Goal: Transaction & Acquisition: Purchase product/service

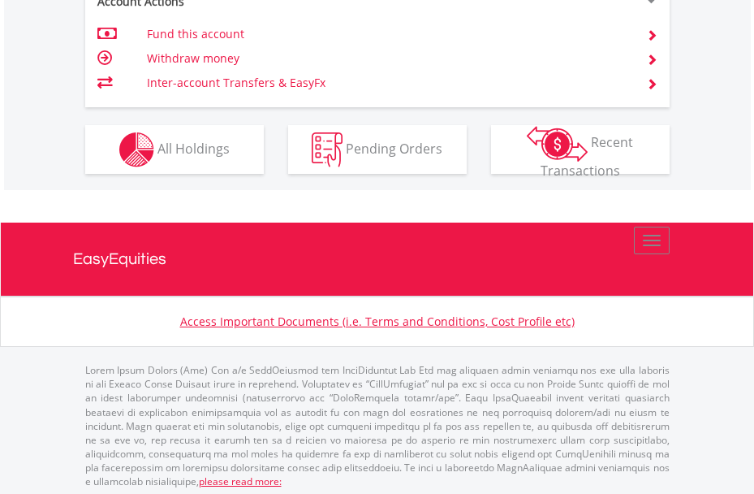
scroll to position [1113, 0]
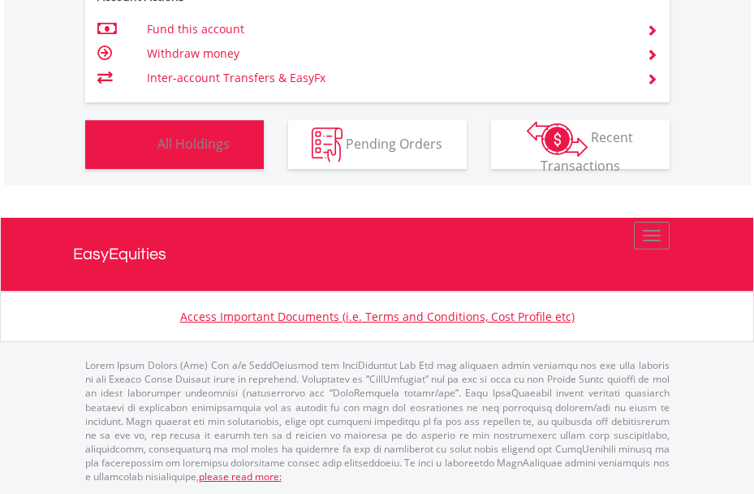
click at [190, 159] on button "Holdings All Holdings" at bounding box center [174, 144] width 179 height 49
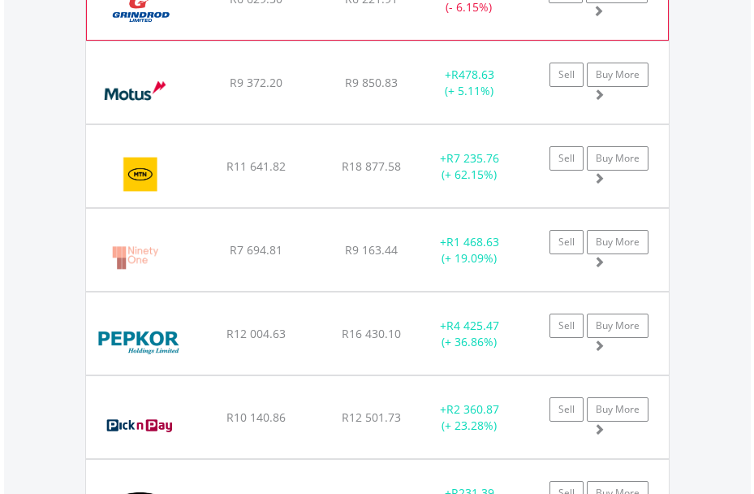
scroll to position [2142, 0]
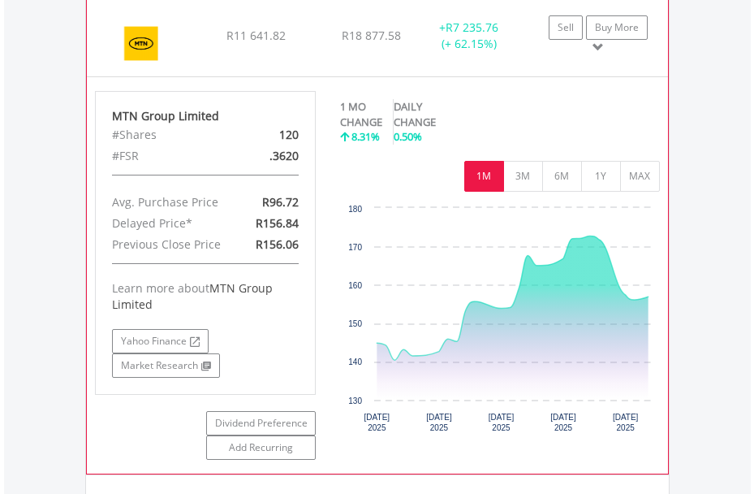
scroll to position [2223, 0]
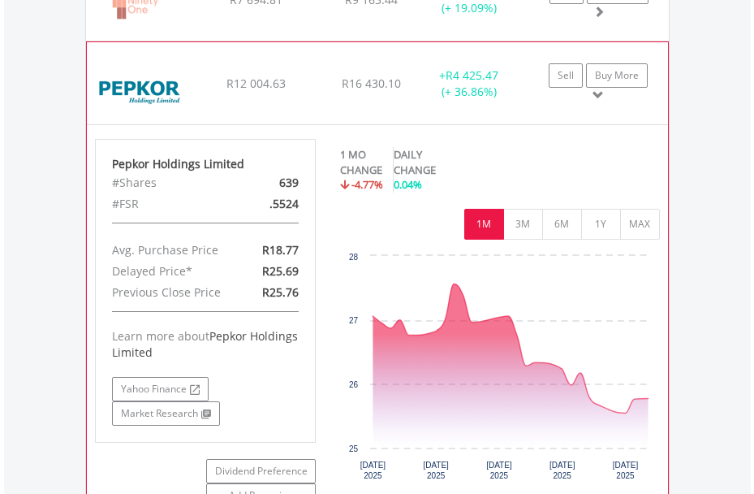
scroll to position [2386, 0]
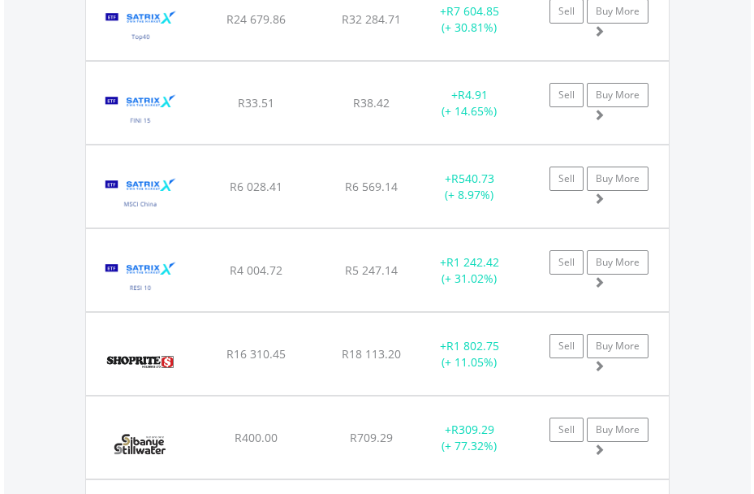
scroll to position [2873, 0]
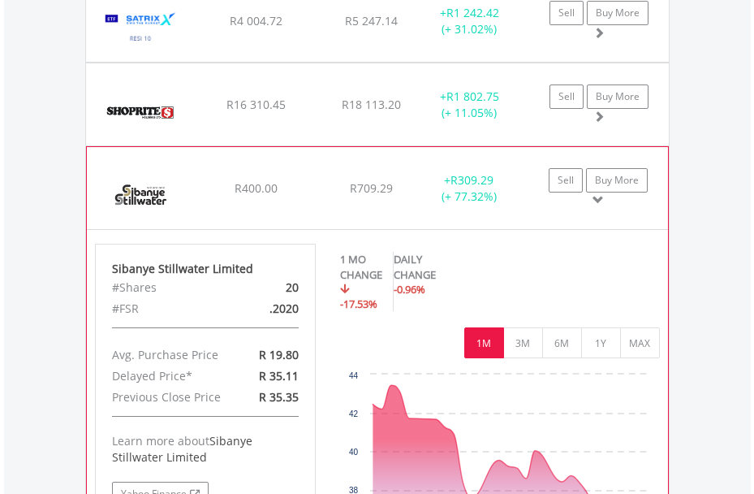
scroll to position [3198, 0]
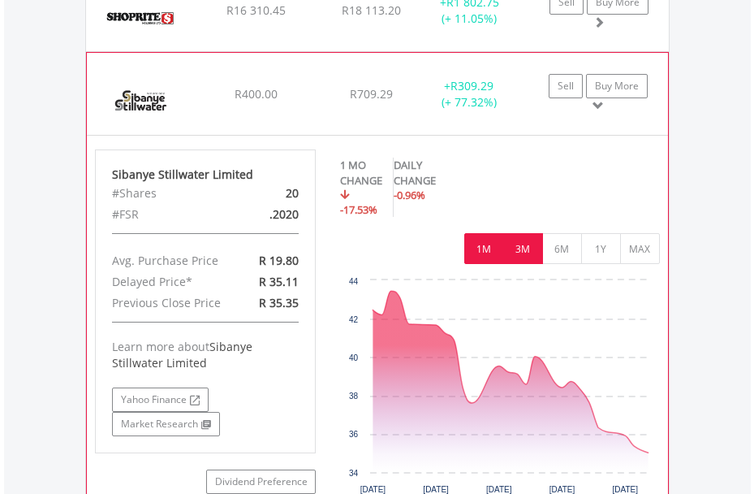
click at [527, 250] on button "3M" at bounding box center [523, 248] width 40 height 31
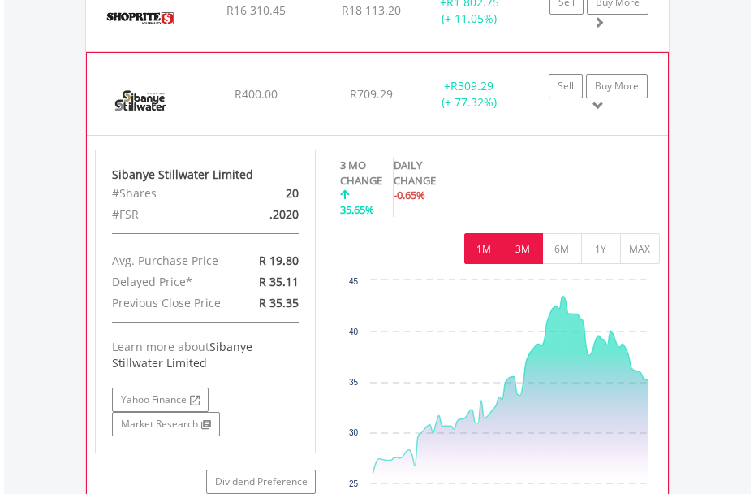
click at [490, 249] on button "1M" at bounding box center [485, 248] width 40 height 31
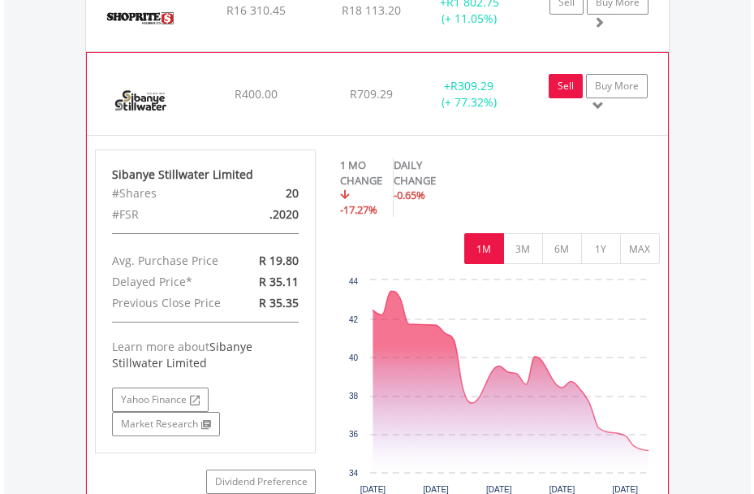
click at [571, 93] on link "Sell" at bounding box center [566, 86] width 34 height 24
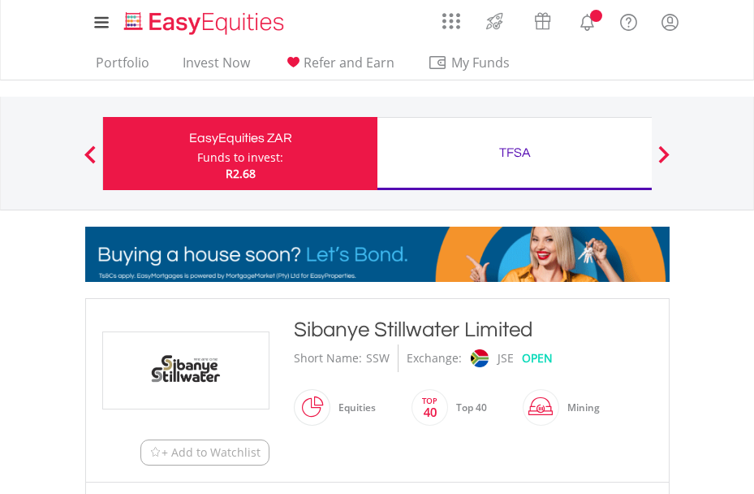
type input "******"
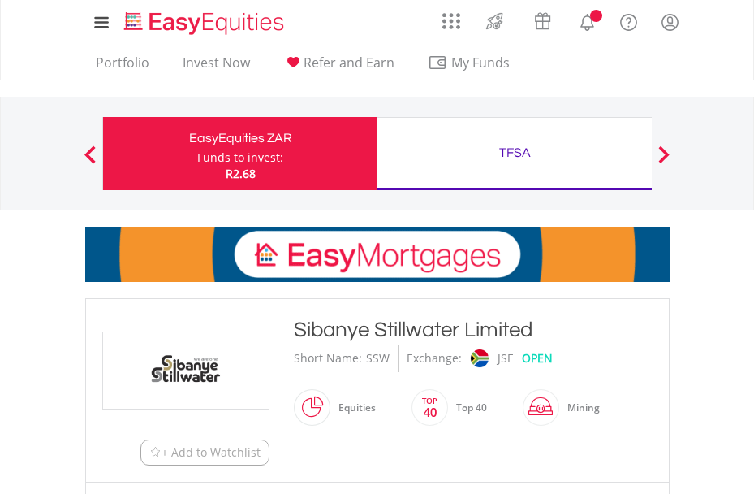
type input "******"
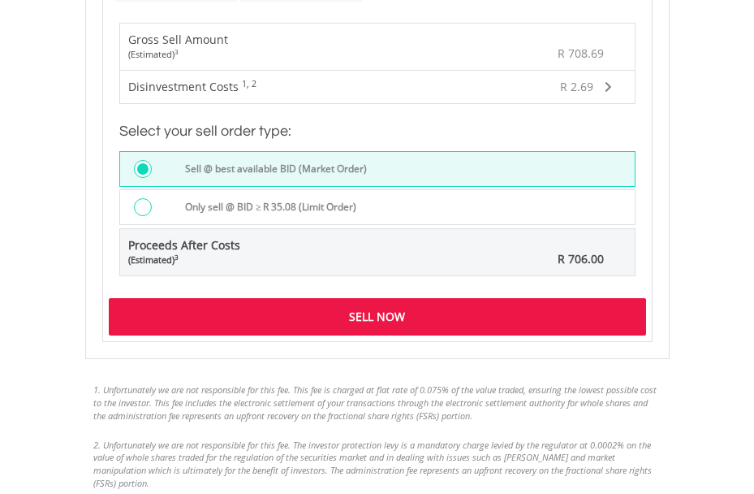
scroll to position [1624, 0]
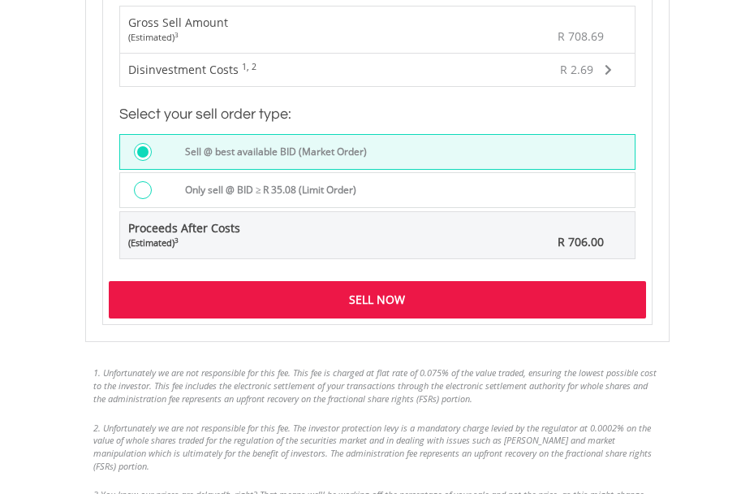
click at [438, 289] on div "Sell Now" at bounding box center [378, 299] width 538 height 37
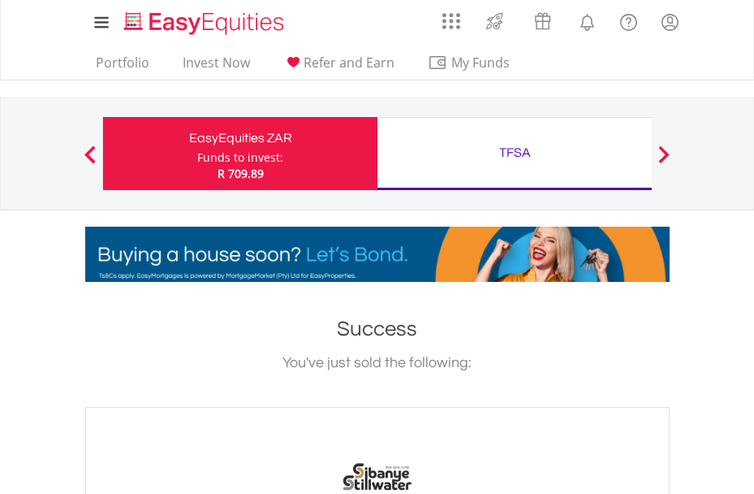
click at [229, 53] on ul "Portfolio Invest Now Refer and Earn My Funds Fund your accounts Withdraw Money …" at bounding box center [308, 64] width 446 height 31
click at [230, 66] on link "Invest Now" at bounding box center [216, 66] width 80 height 25
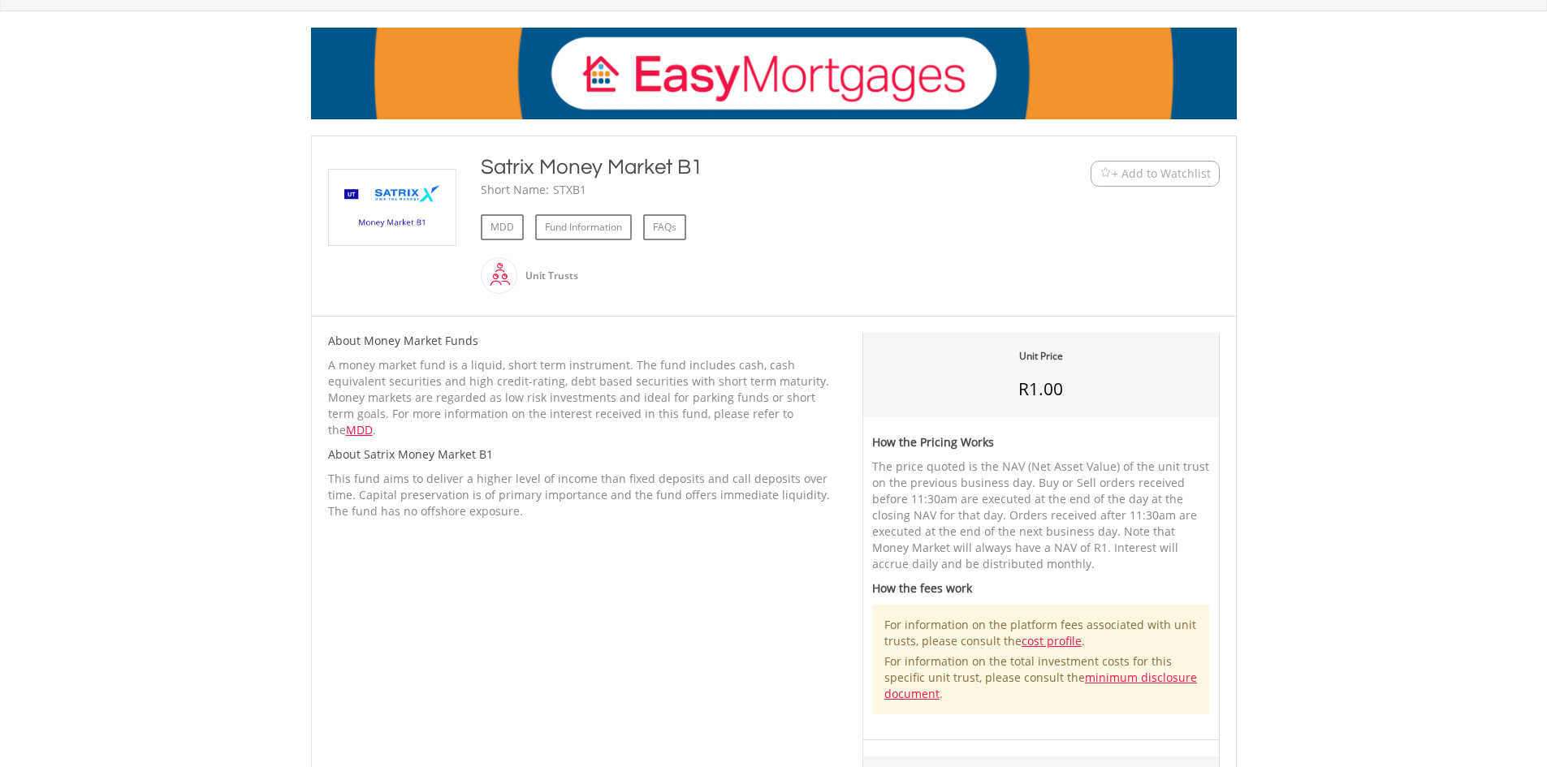
scroll to position [244, 0]
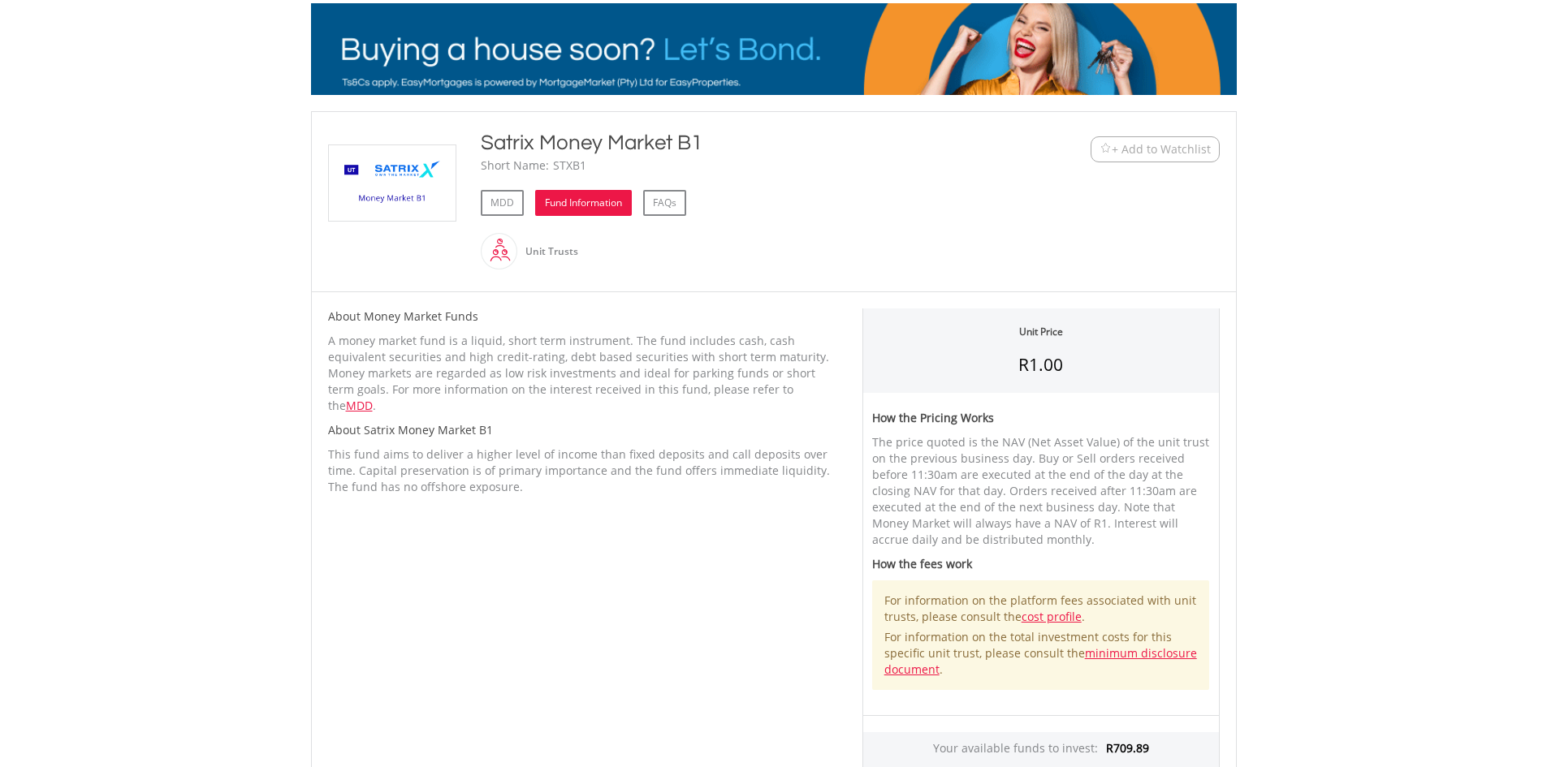
click at [616, 207] on link "Fund Information" at bounding box center [583, 203] width 97 height 26
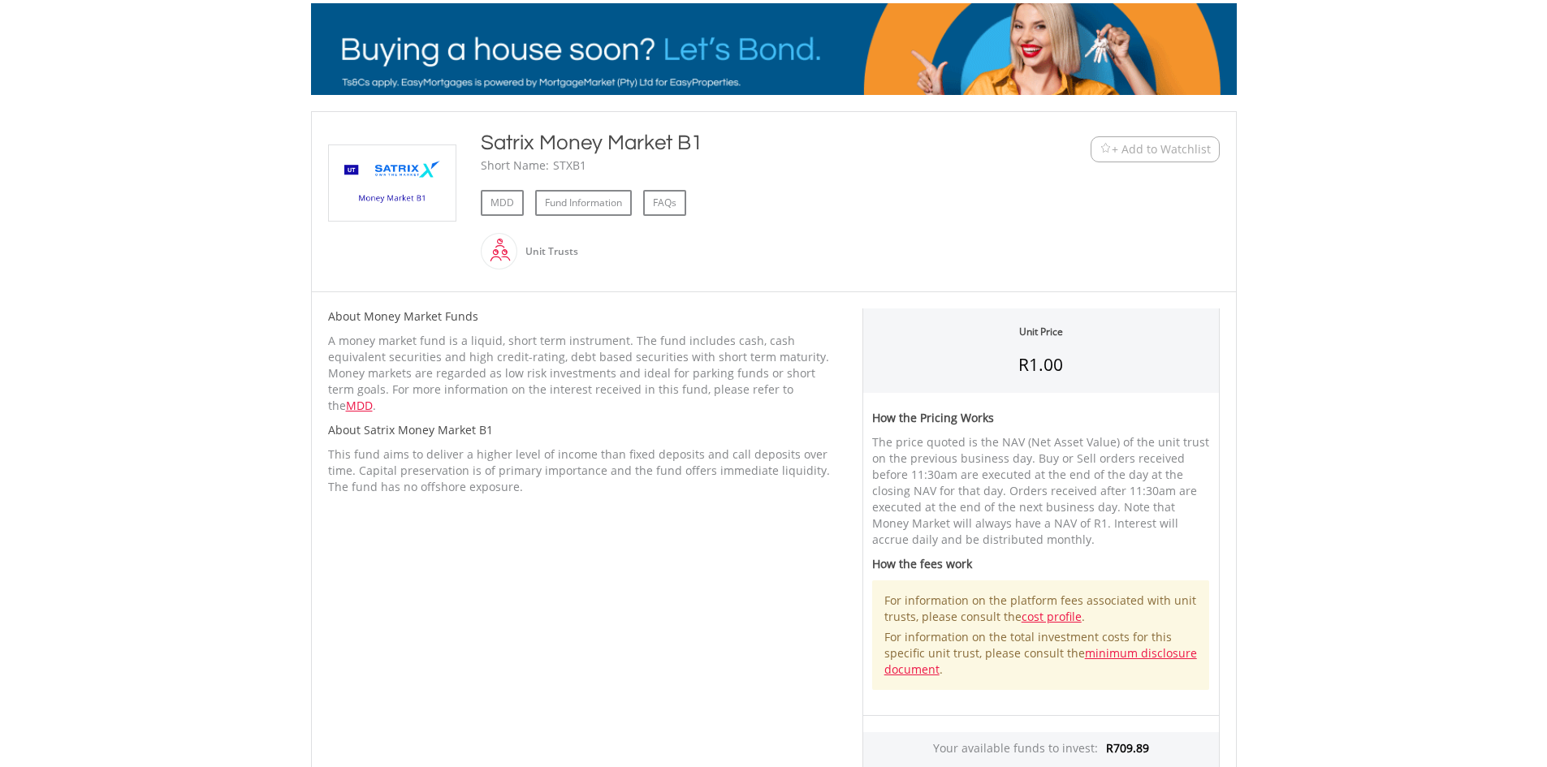
click at [1434, 148] on body "My Investments Invest Now New Listings Sell My Recurring Investments Pending Or…" at bounding box center [773, 582] width 1547 height 1653
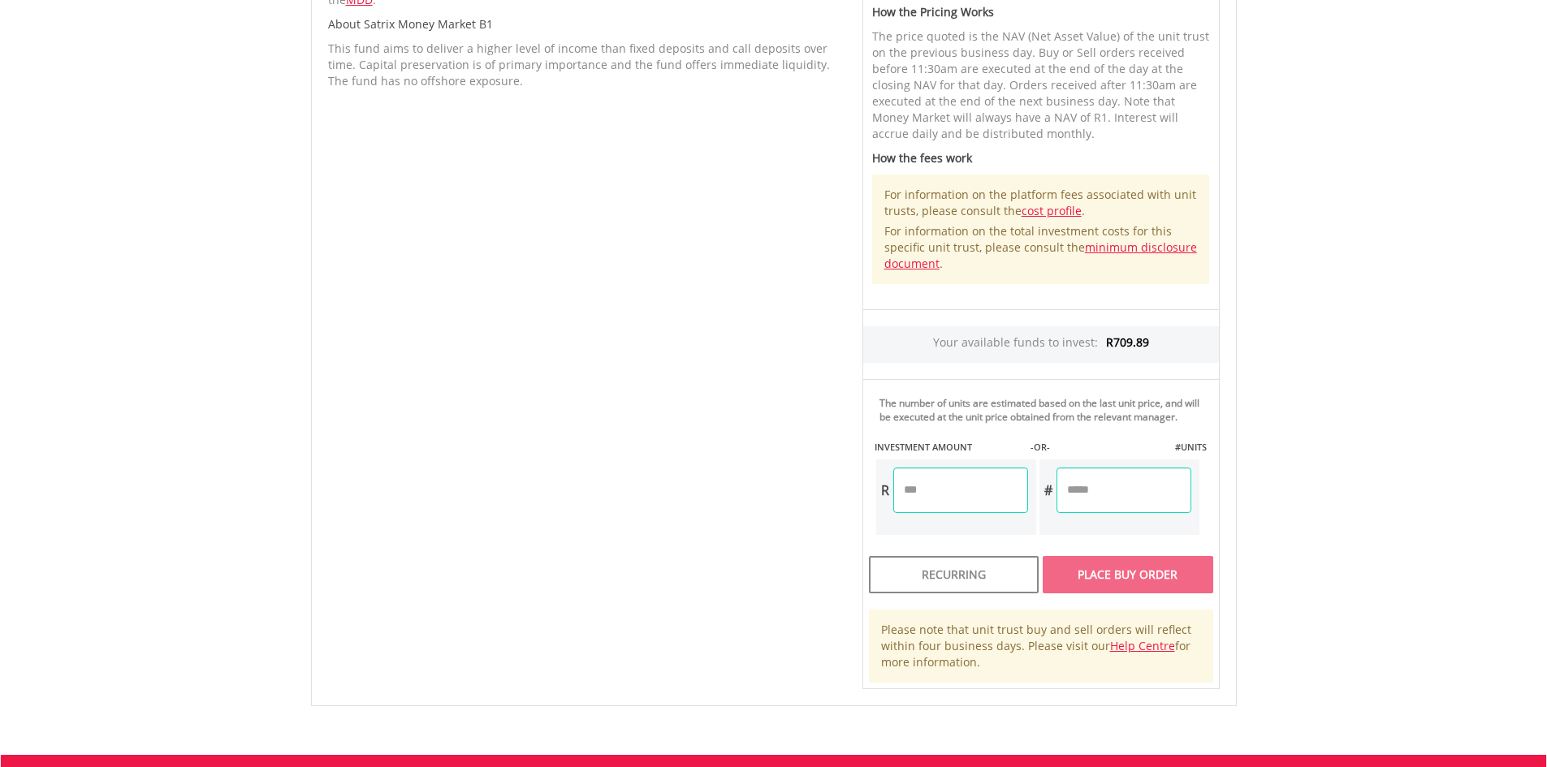
scroll to position [731, 0]
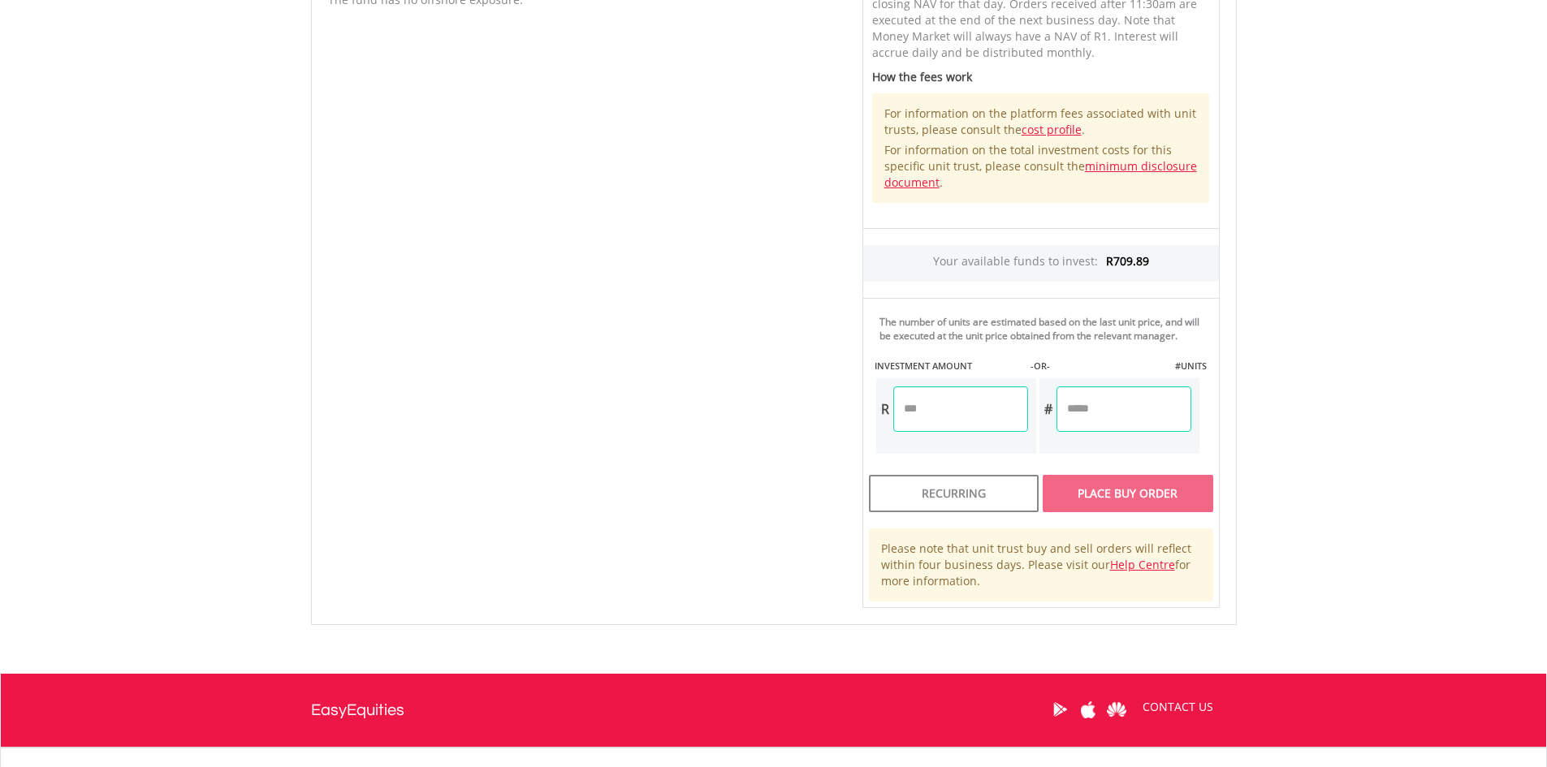
click at [932, 413] on input "number" at bounding box center [960, 409] width 135 height 45
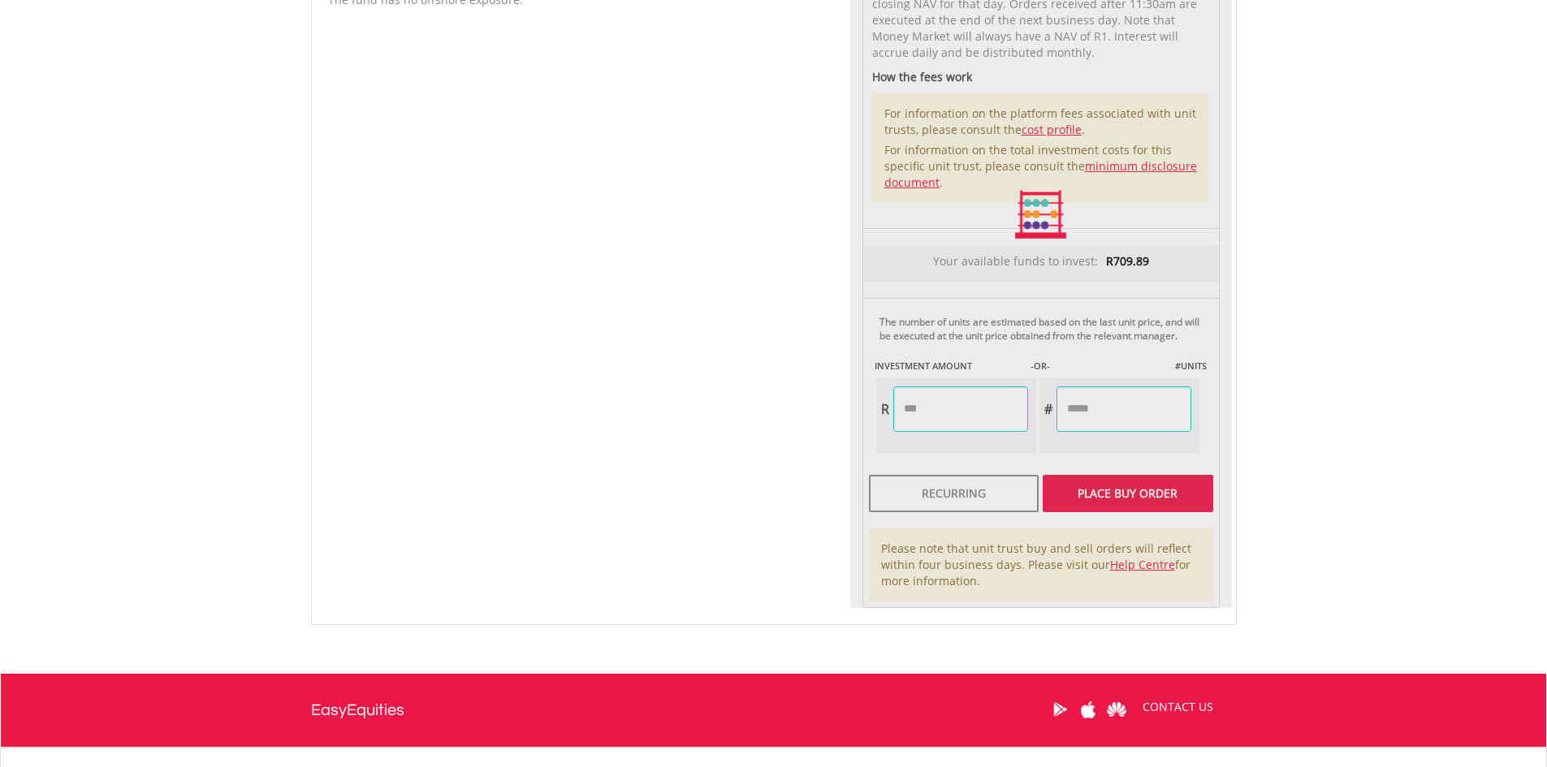
type input "******"
type input "***"
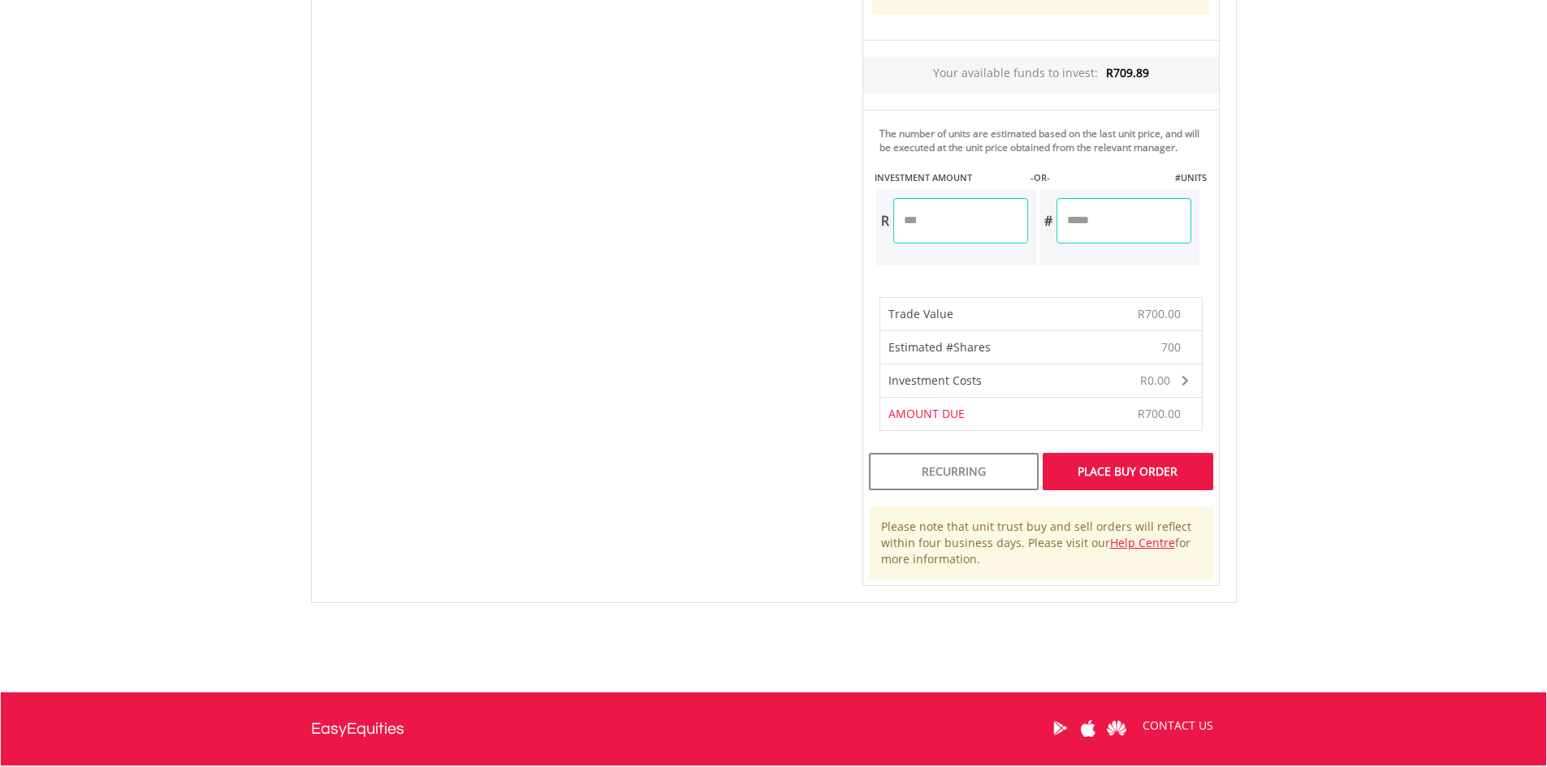
scroll to position [974, 0]
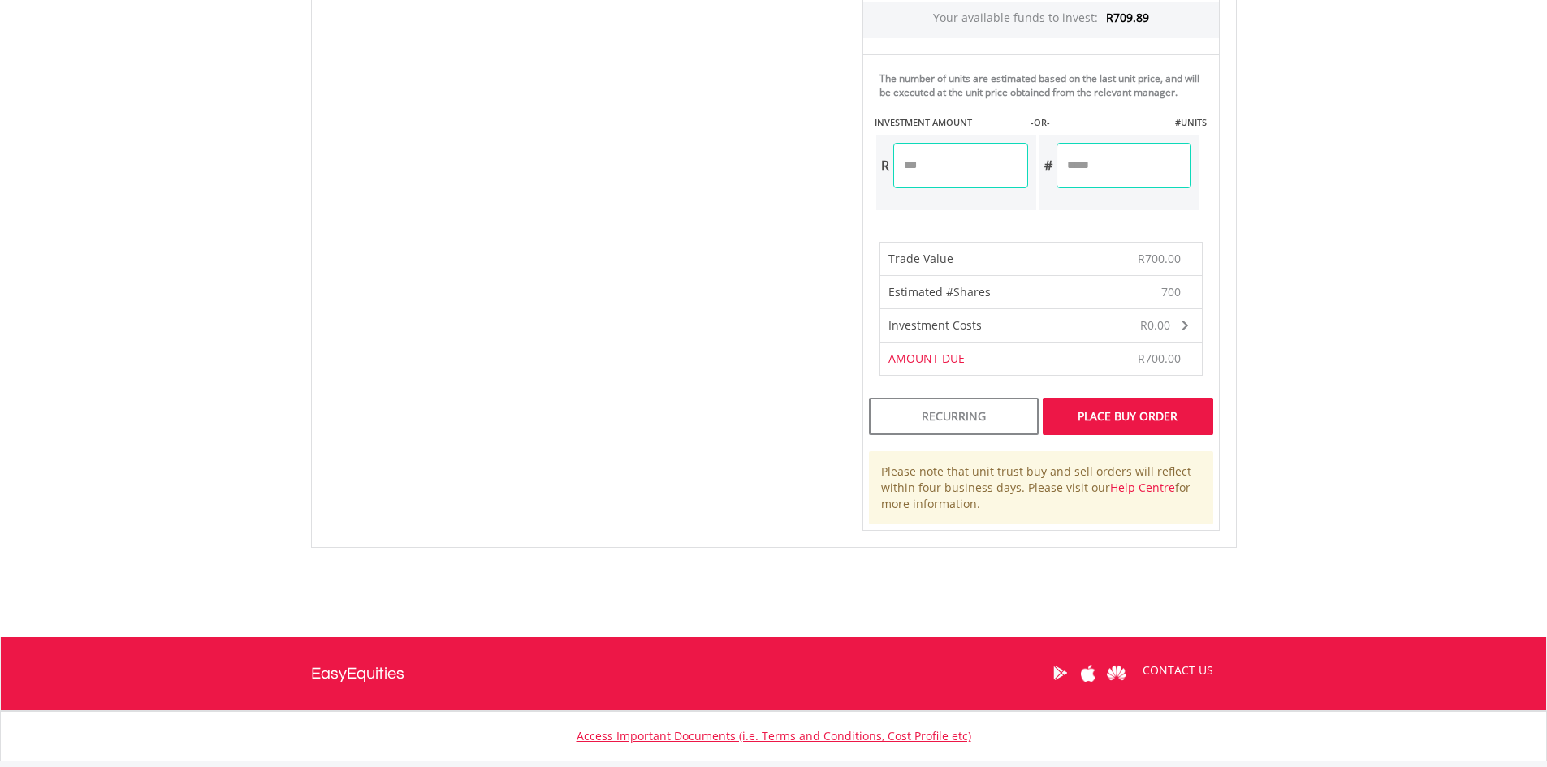
click at [1139, 423] on div "Place Buy Order" at bounding box center [1128, 416] width 170 height 37
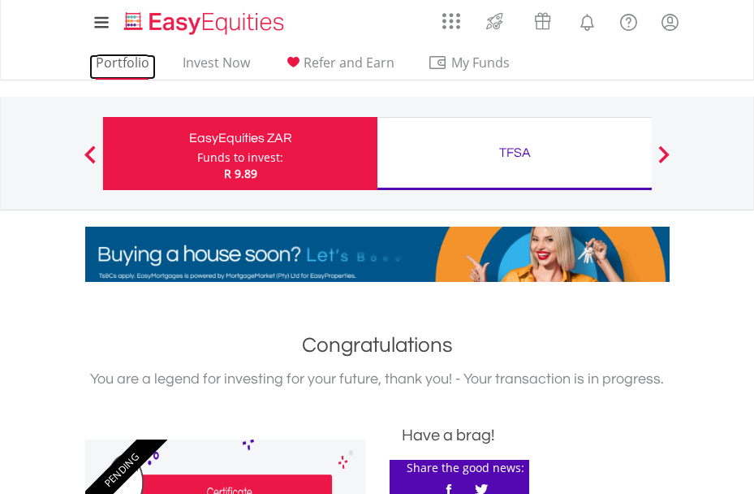
click at [103, 62] on link "Portfolio" at bounding box center [122, 66] width 67 height 25
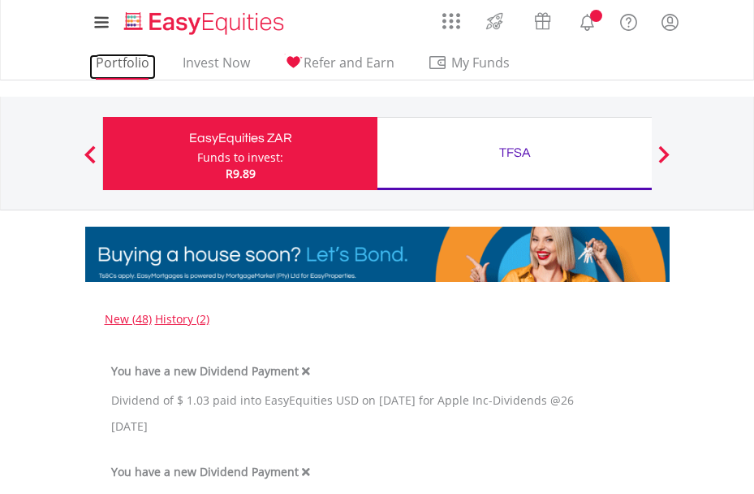
click at [136, 59] on link "Portfolio" at bounding box center [122, 66] width 67 height 25
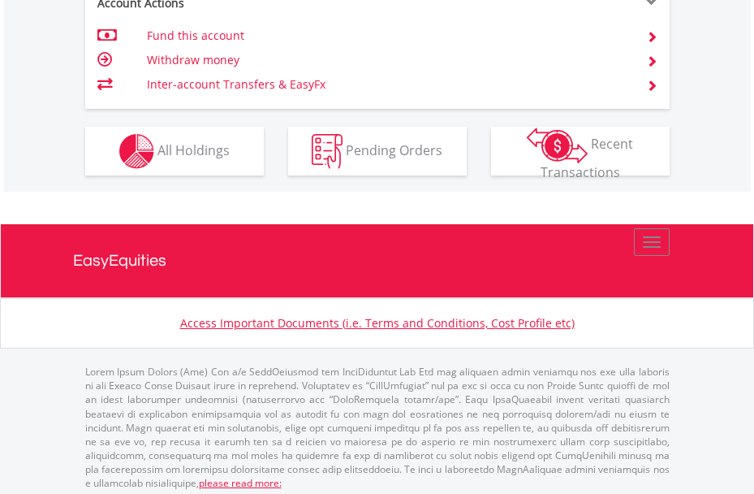
scroll to position [1145, 0]
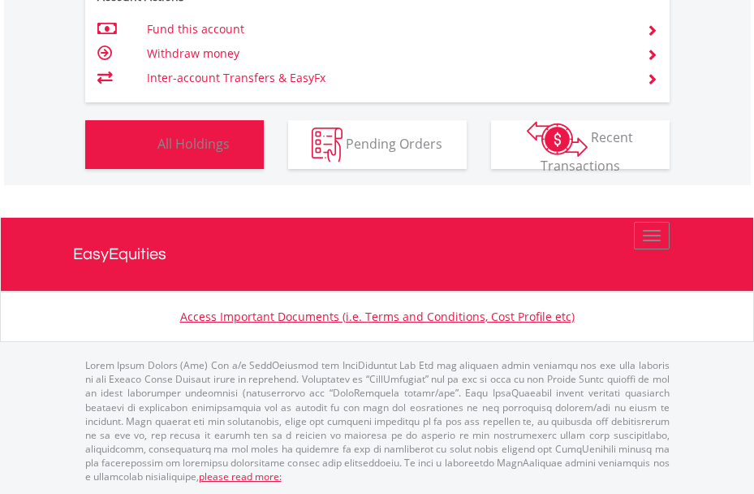
click at [223, 145] on span "All Holdings" at bounding box center [194, 143] width 72 height 18
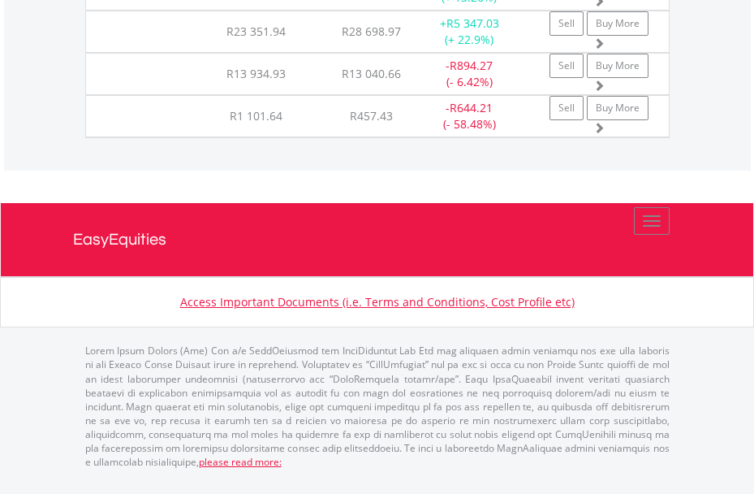
scroll to position [3393, 0]
